Goal: Task Accomplishment & Management: Use online tool/utility

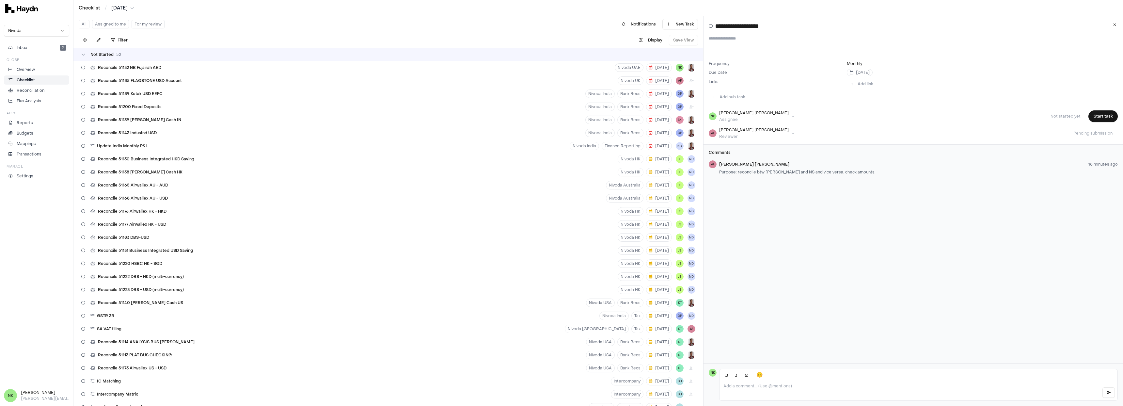
scroll to position [415, 0]
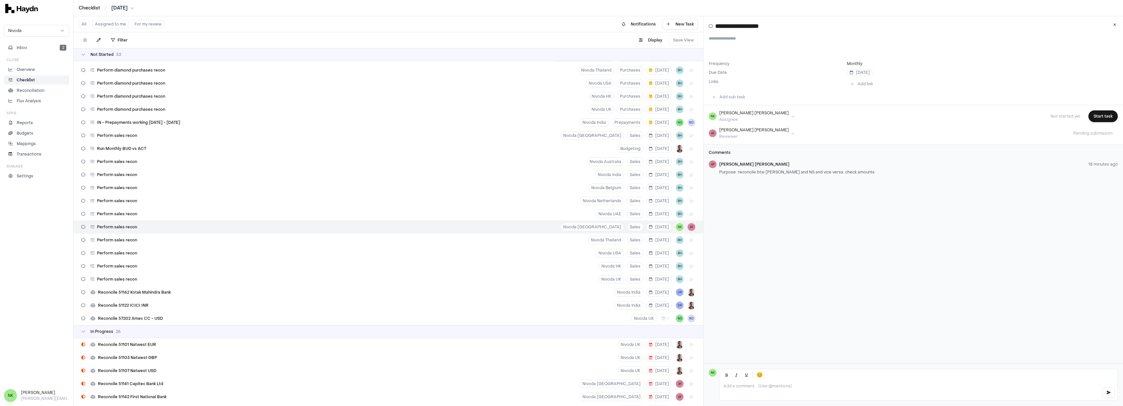
click at [106, 22] on button "Assigned to me" at bounding box center [110, 24] width 37 height 8
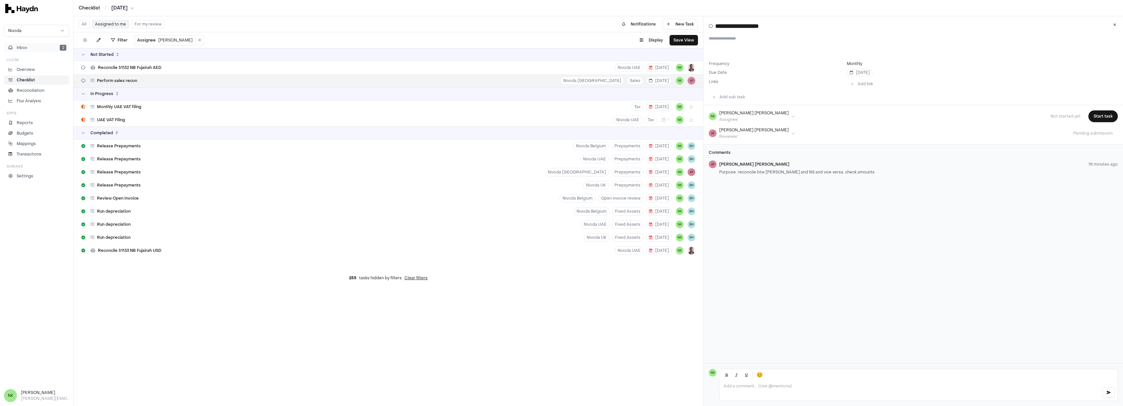
click at [38, 51] on button "Inbox 2" at bounding box center [36, 47] width 65 height 9
click at [114, 95] on div "20 minutes ago" at bounding box center [129, 98] width 105 height 6
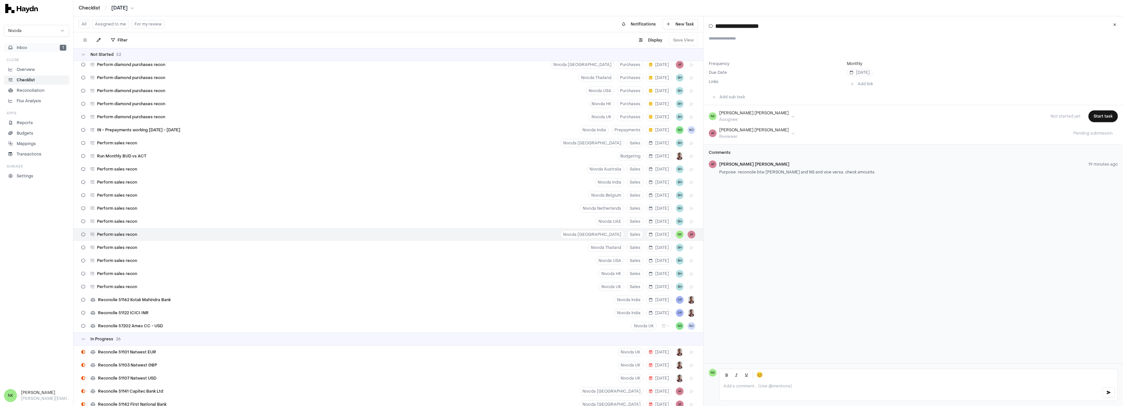
scroll to position [415, 0]
click at [38, 50] on button "Inbox 1" at bounding box center [36, 47] width 65 height 9
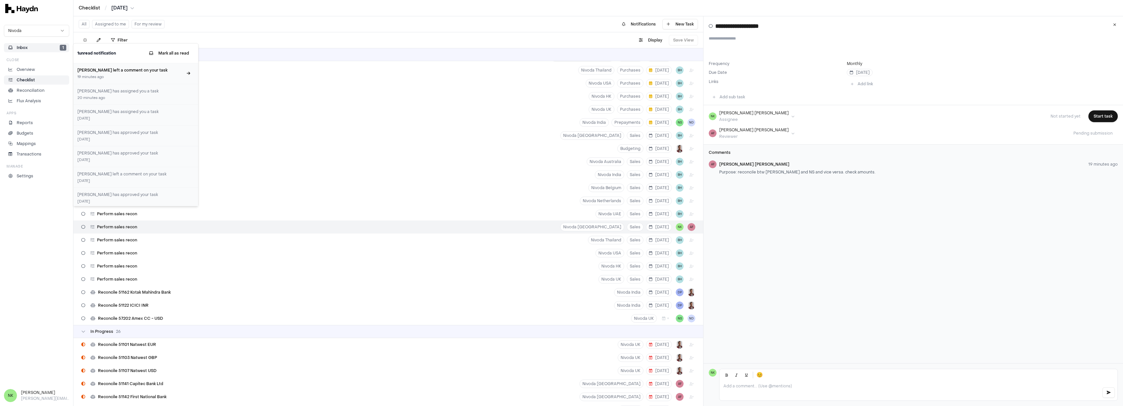
click at [119, 76] on div "19 minutes ago" at bounding box center [129, 77] width 105 height 6
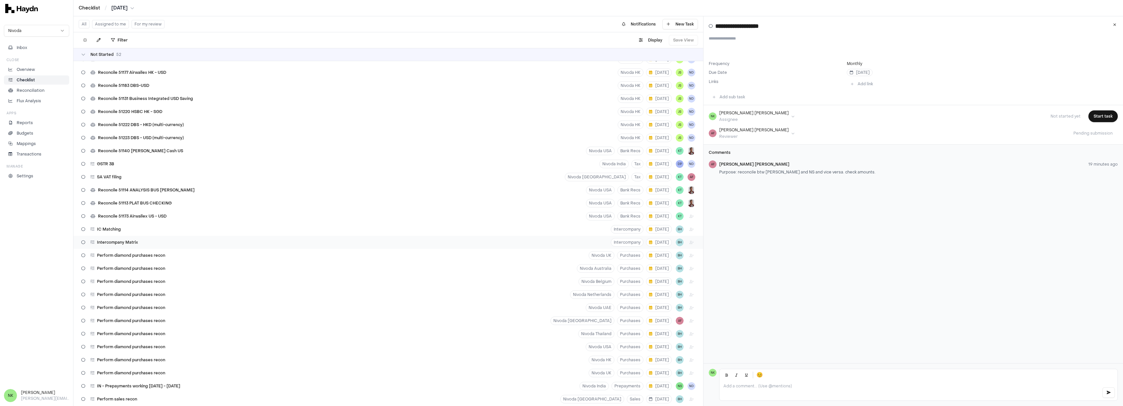
scroll to position [294, 0]
